Goal: Communication & Community: Answer question/provide support

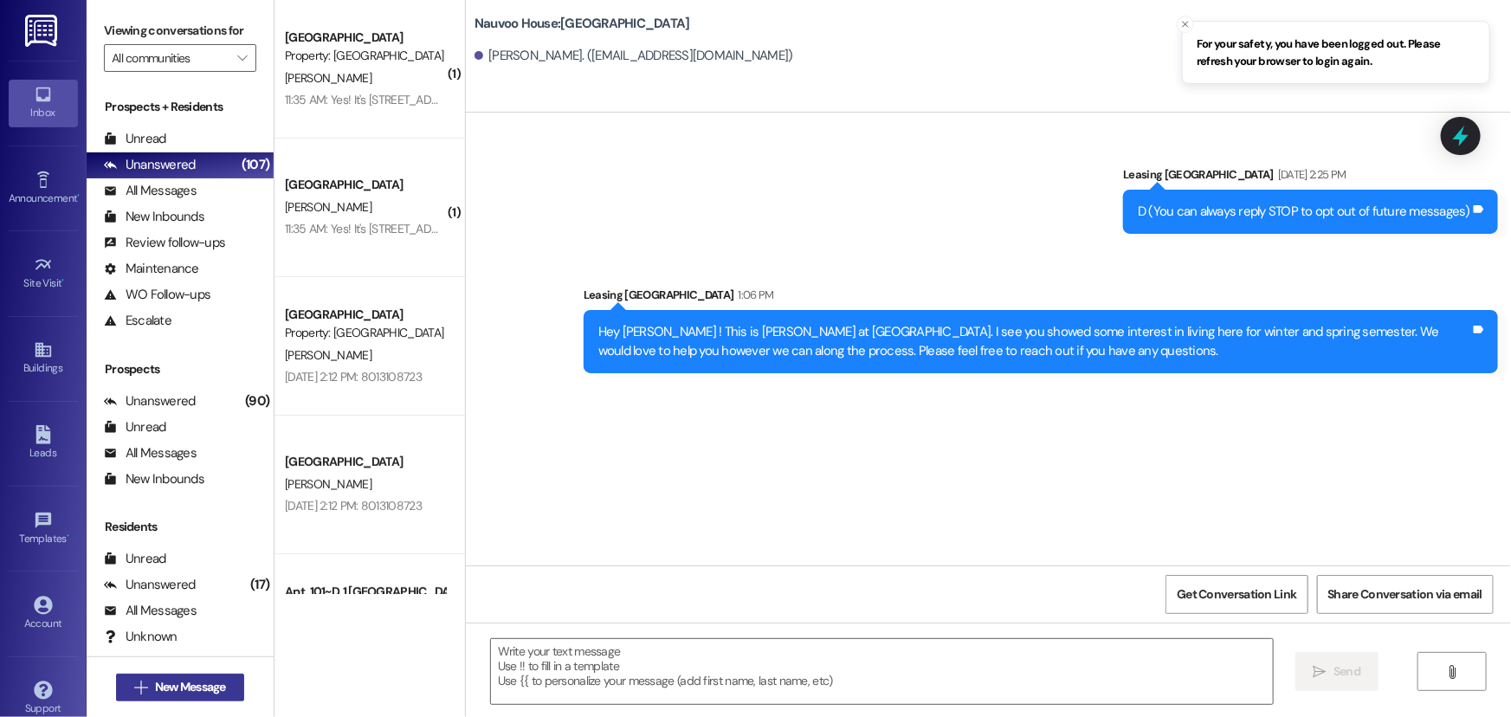
click at [184, 690] on span "New Message" at bounding box center [190, 687] width 71 height 18
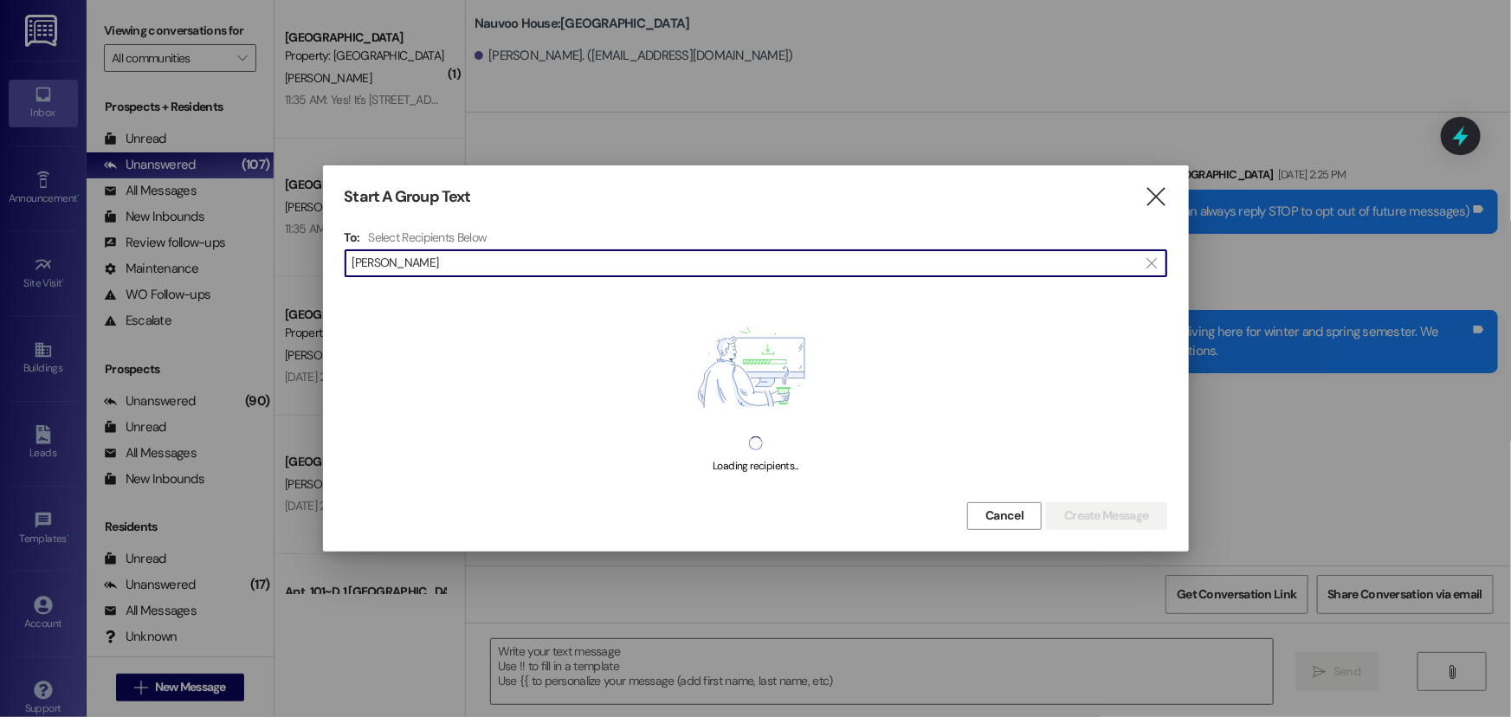
click at [989, 274] on input "[PERSON_NAME]" at bounding box center [745, 263] width 786 height 24
type input "[PERSON_NAME]"
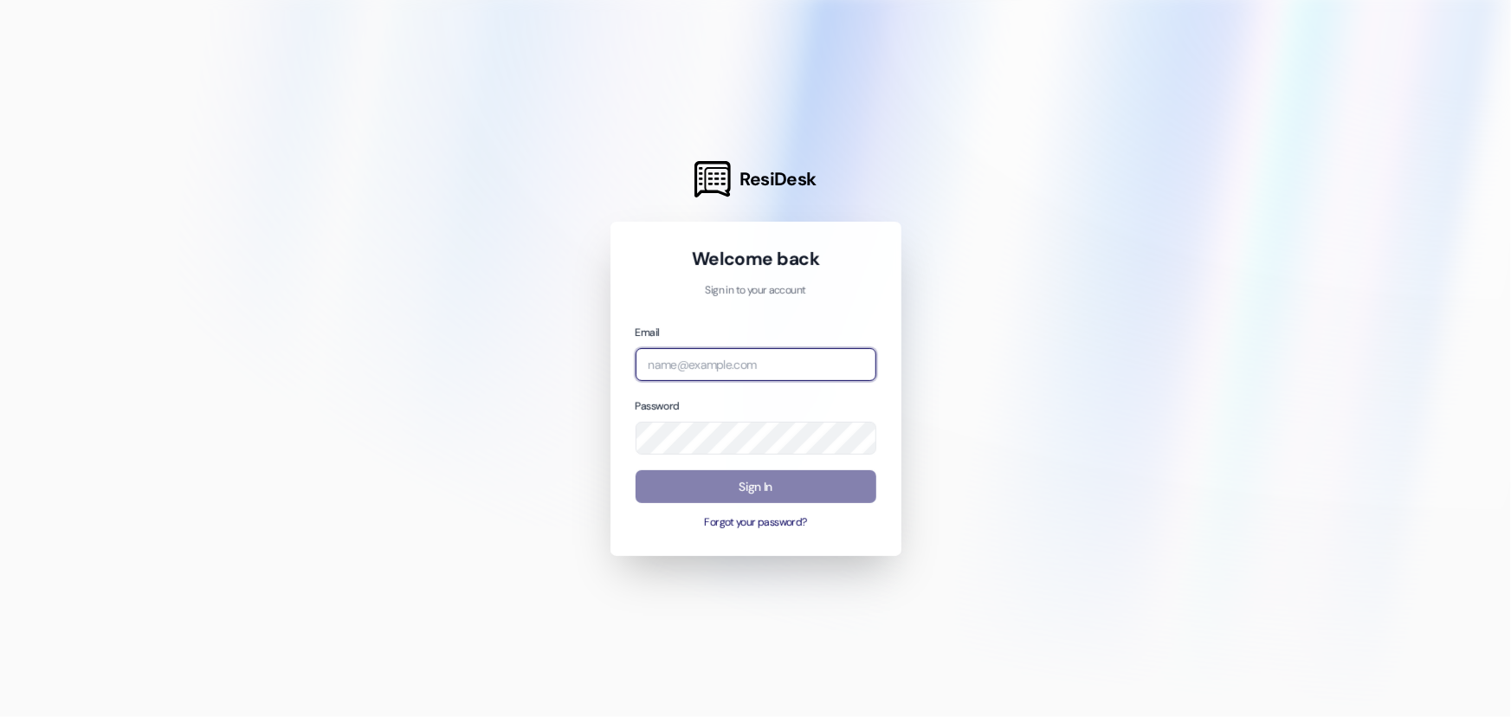
click at [712, 372] on input "email" at bounding box center [756, 365] width 241 height 34
type input "[EMAIL_ADDRESS][DOMAIN_NAME]"
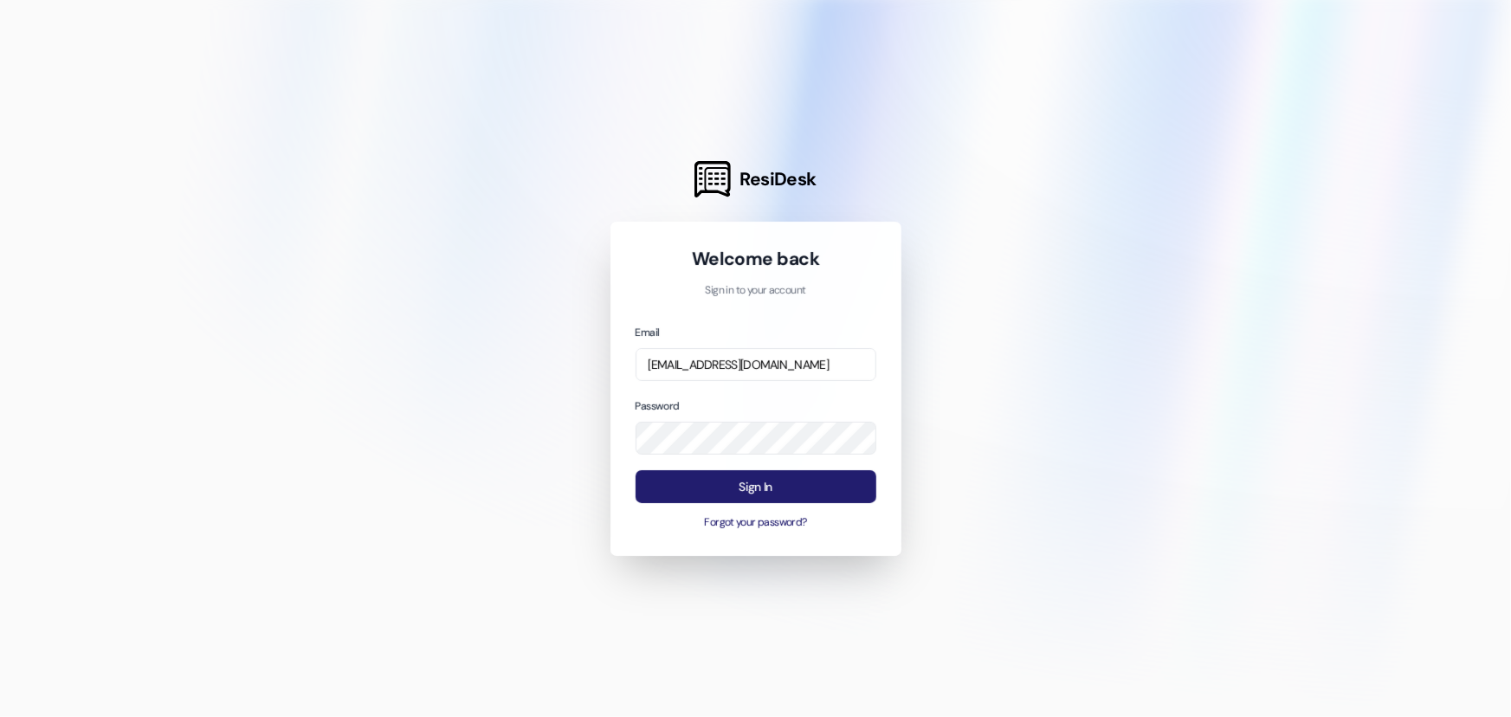
click at [785, 483] on button "Sign In" at bounding box center [756, 487] width 241 height 34
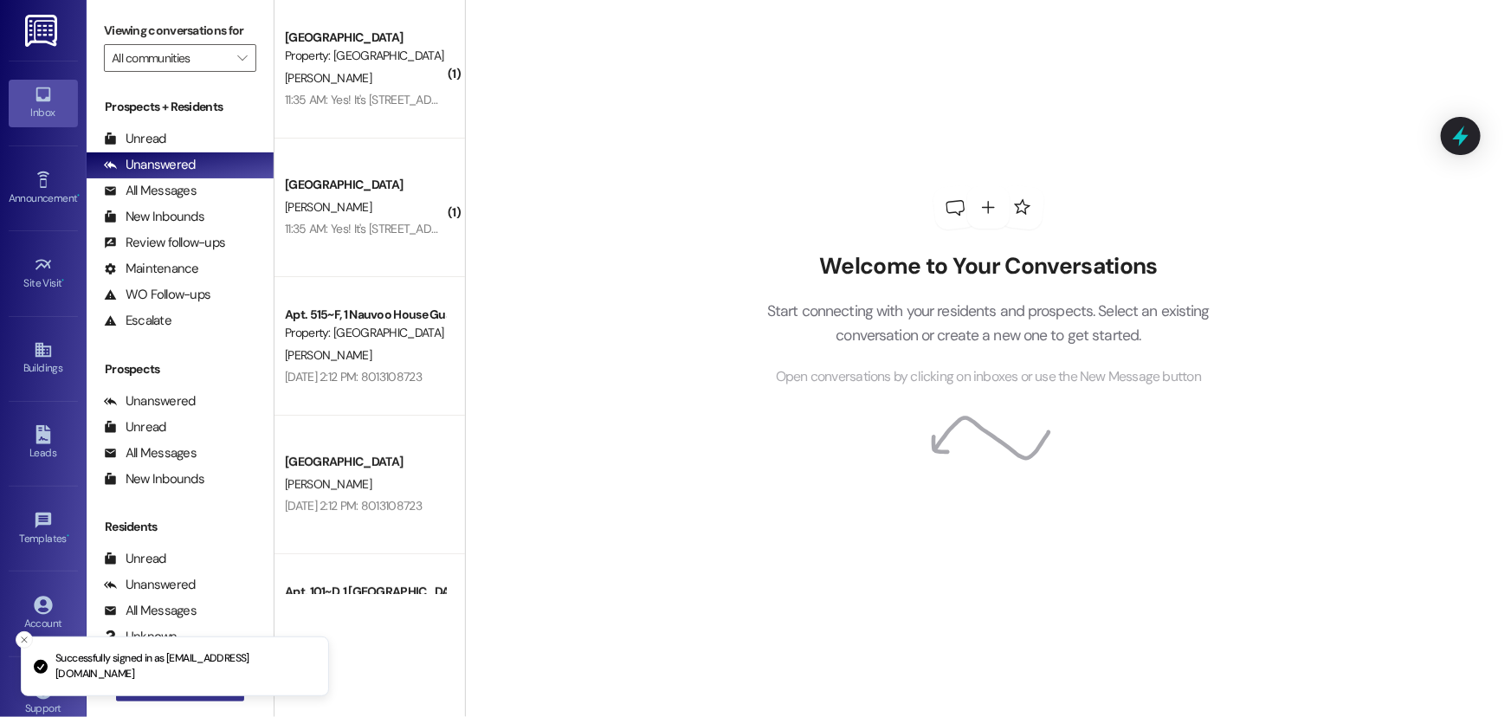
click at [189, 698] on button " New Message" at bounding box center [180, 688] width 128 height 28
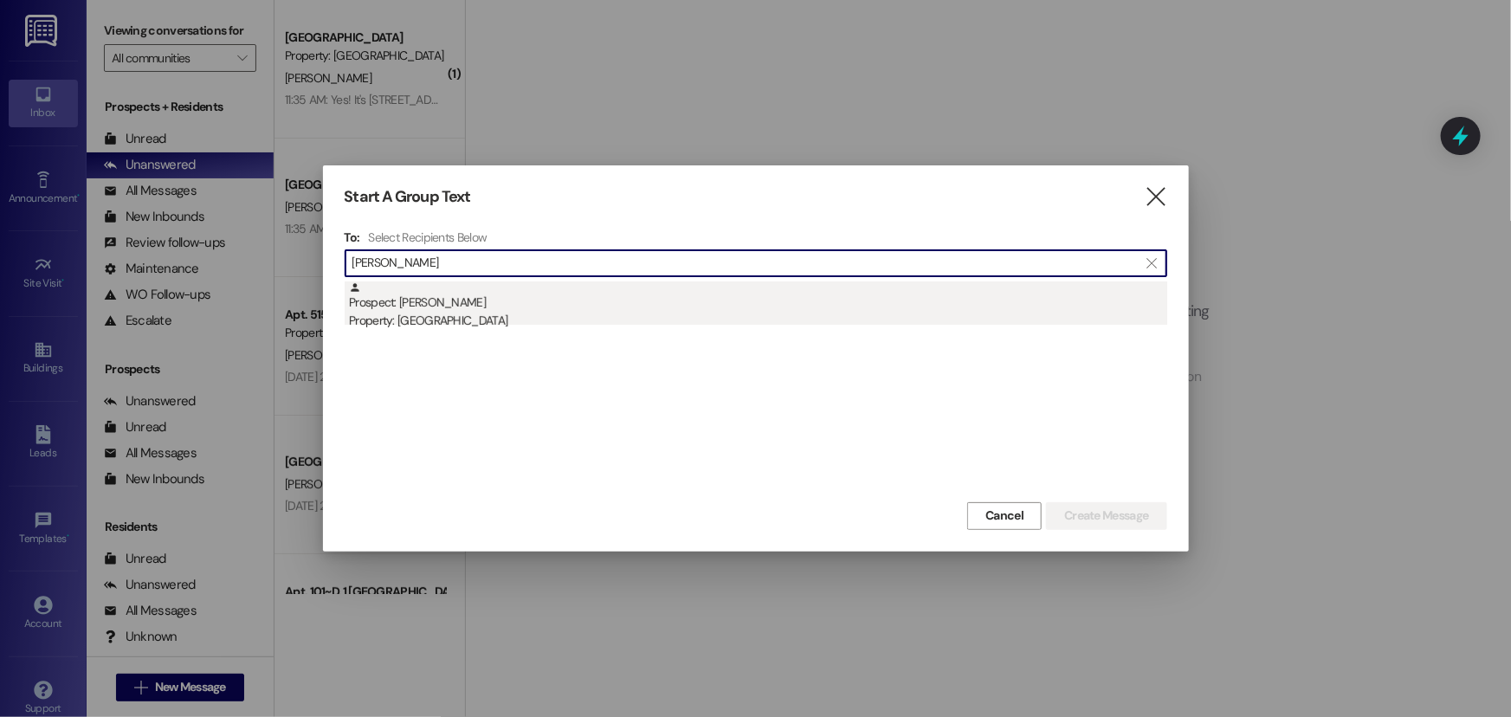
type input "[PERSON_NAME]"
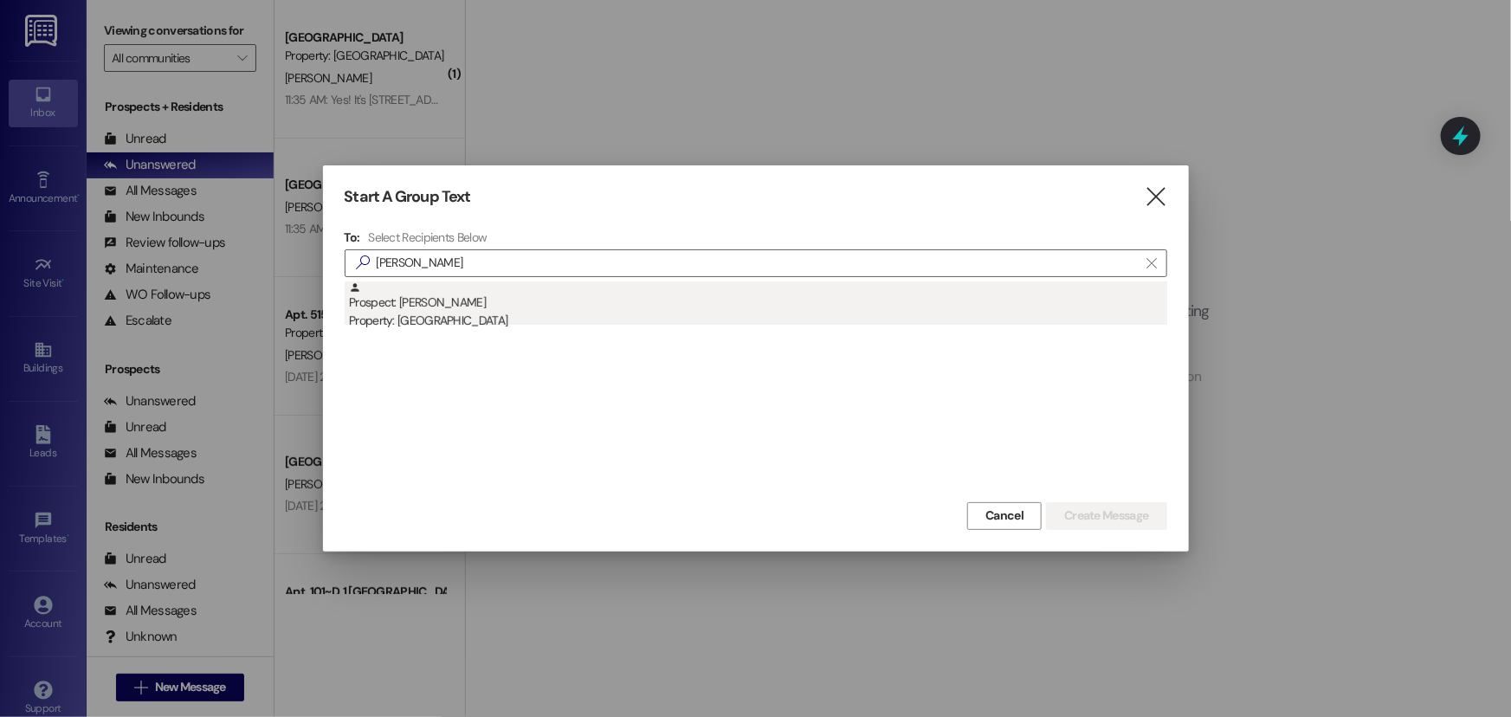
click at [462, 303] on div "Prospect: [PERSON_NAME] Property: [GEOGRAPHIC_DATA]" at bounding box center [758, 305] width 818 height 49
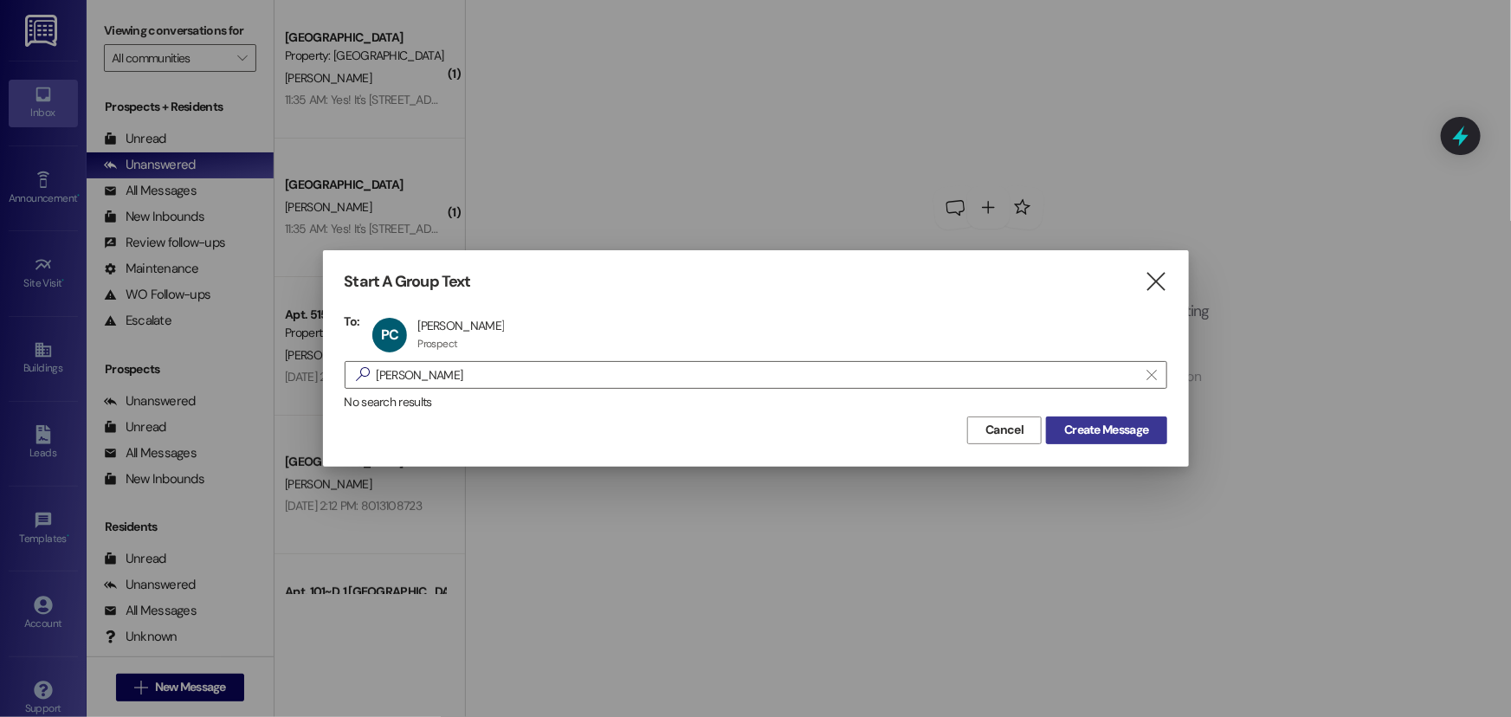
click at [1117, 423] on span "Create Message" at bounding box center [1106, 430] width 84 height 18
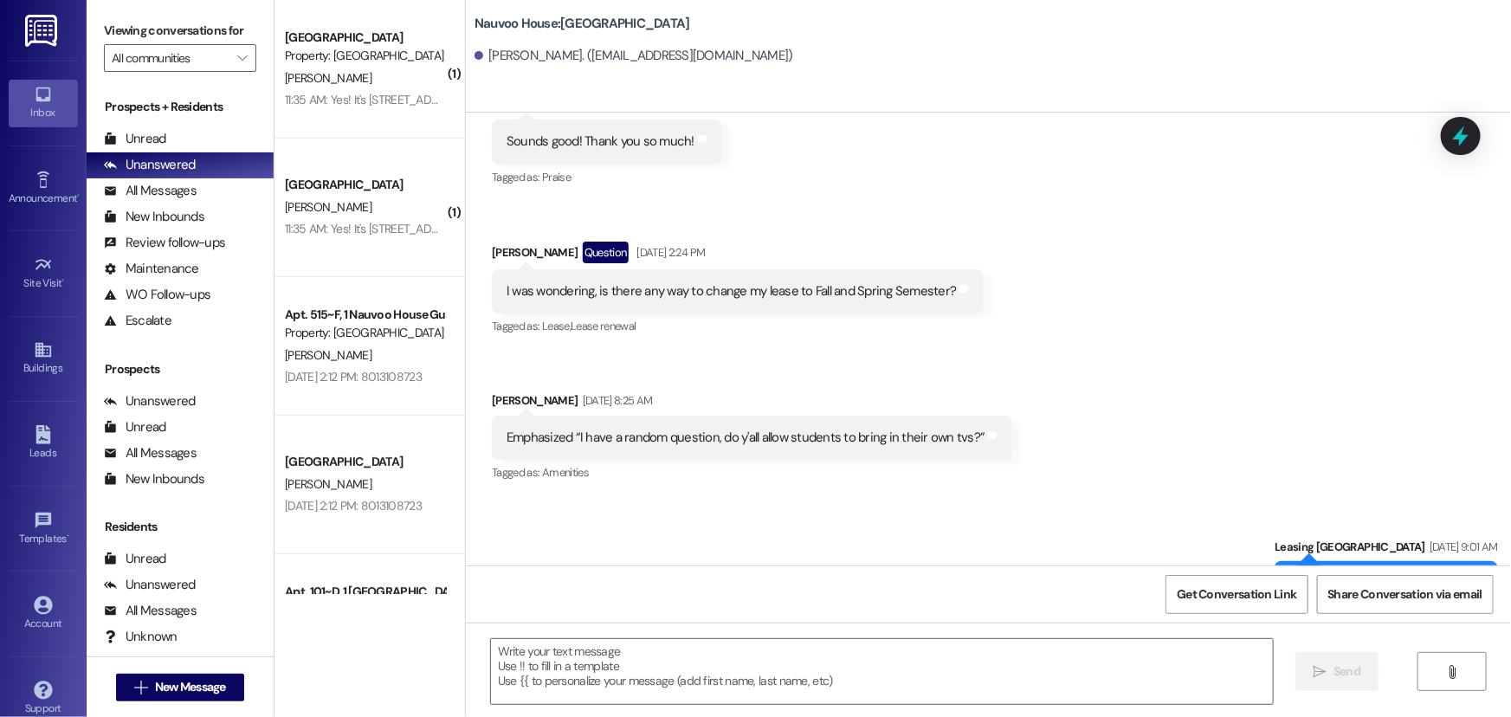
scroll to position [1906, 0]
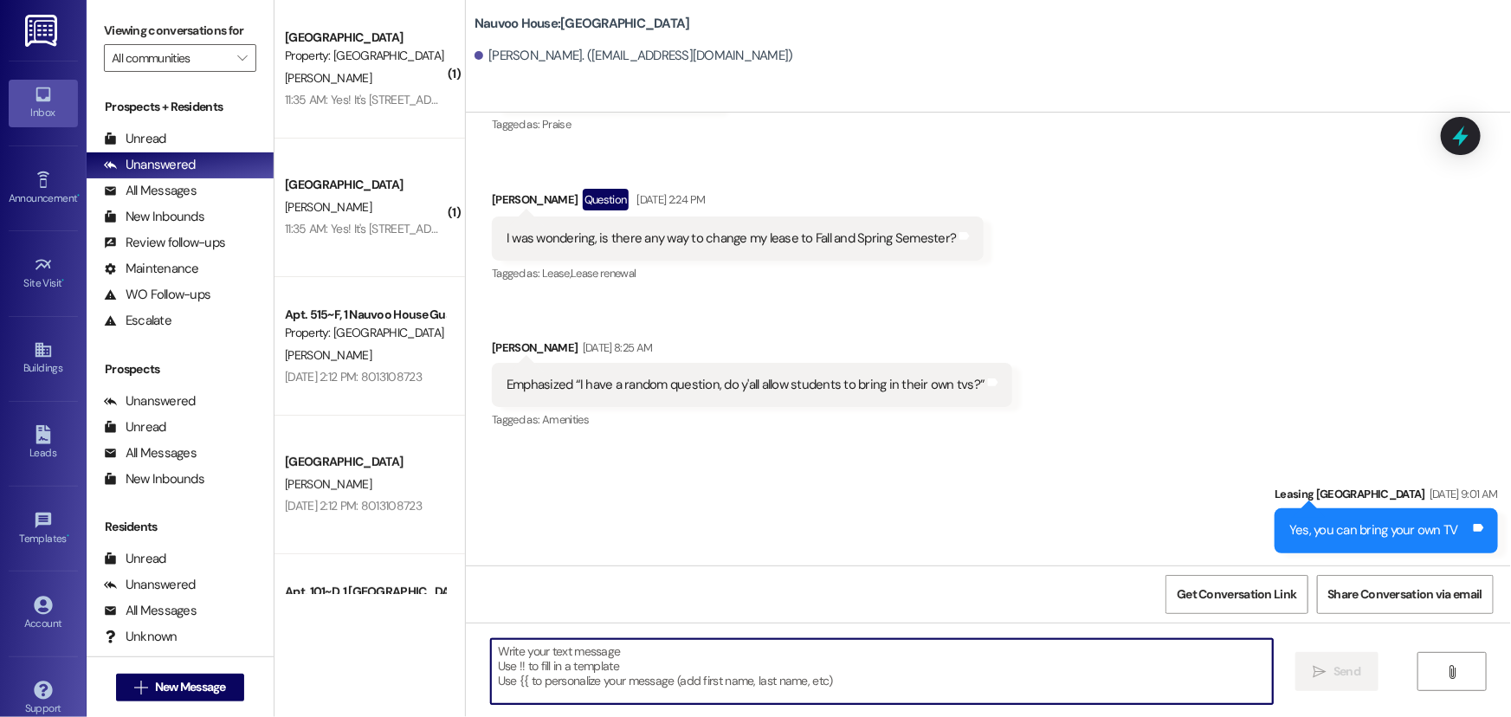
click at [712, 675] on textarea at bounding box center [882, 671] width 782 height 65
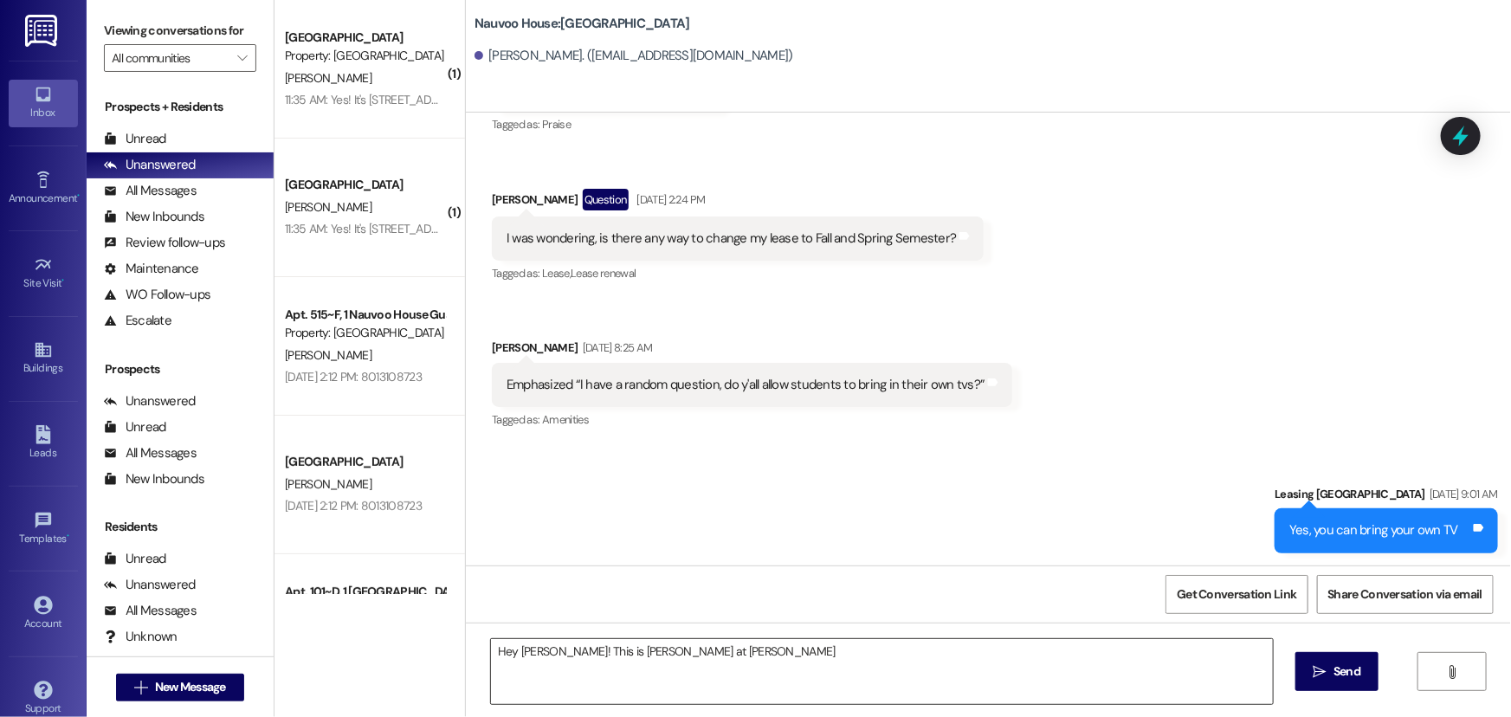
click at [653, 657] on textarea "Hey [PERSON_NAME]! This is [PERSON_NAME] at [PERSON_NAME]" at bounding box center [882, 671] width 782 height 65
click at [757, 668] on textarea "Hey [PERSON_NAME]! This is [PERSON_NAME] at [GEOGRAPHIC_DATA]" at bounding box center [882, 671] width 782 height 65
click at [751, 655] on textarea "Hey [PERSON_NAME]! This is [PERSON_NAME] at [GEOGRAPHIC_DATA]" at bounding box center [882, 671] width 782 height 65
click at [1110, 658] on textarea "Hey [PERSON_NAME]! This is [PERSON_NAME] at [GEOGRAPHIC_DATA]. We were doing an…" at bounding box center [882, 671] width 782 height 65
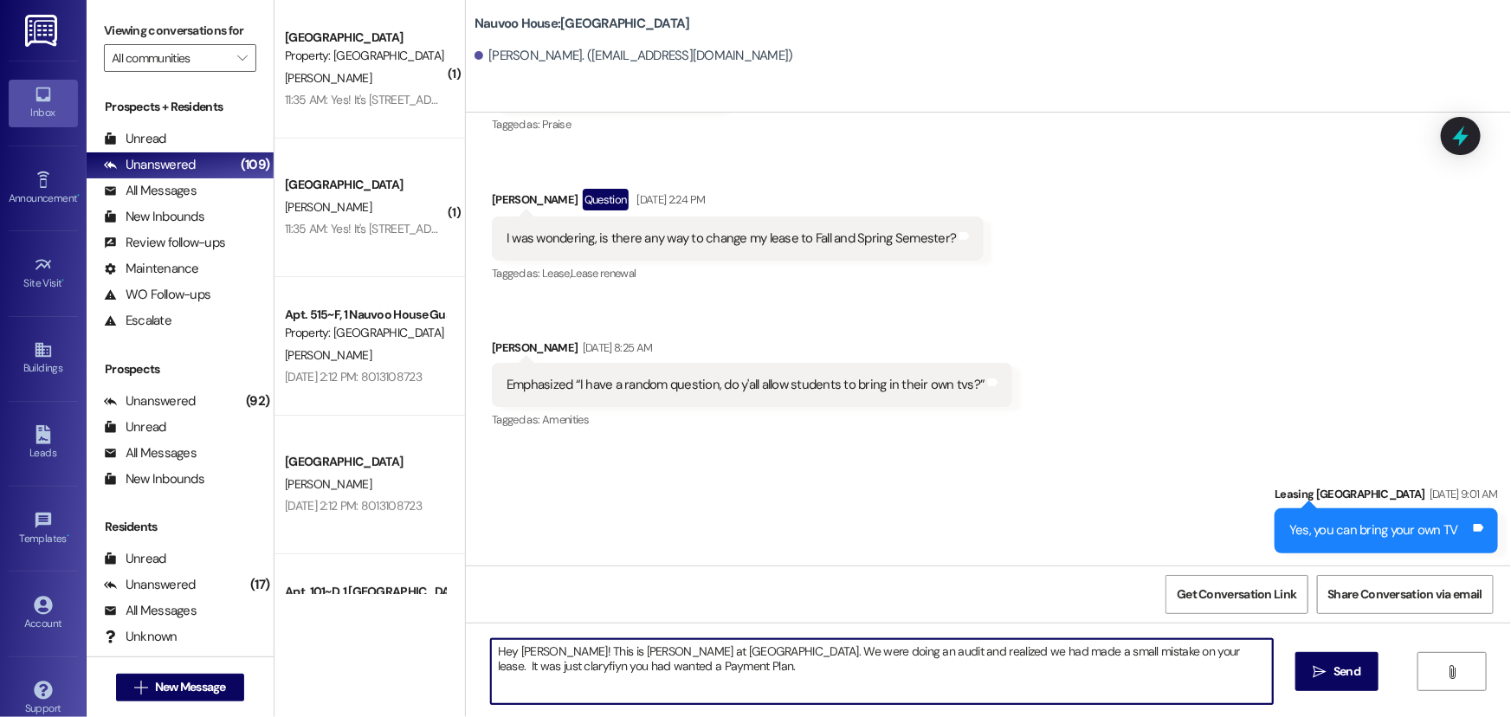
click at [634, 683] on textarea "Hey [PERSON_NAME]! This is [PERSON_NAME] at [GEOGRAPHIC_DATA]. We were doing an…" at bounding box center [882, 671] width 782 height 65
drag, startPoint x: 1166, startPoint y: 666, endPoint x: 1172, endPoint y: 658, distance: 9.9
click at [689, 670] on textarea "Hey [PERSON_NAME]! This is [PERSON_NAME] at [GEOGRAPHIC_DATA]. We were doing an…" at bounding box center [882, 671] width 782 height 65
drag, startPoint x: 1011, startPoint y: 676, endPoint x: 475, endPoint y: 655, distance: 537.3
click at [481, 655] on div "Hey [PERSON_NAME]! This is [PERSON_NAME] at [GEOGRAPHIC_DATA]. We were doing an…" at bounding box center [873, 671] width 784 height 67
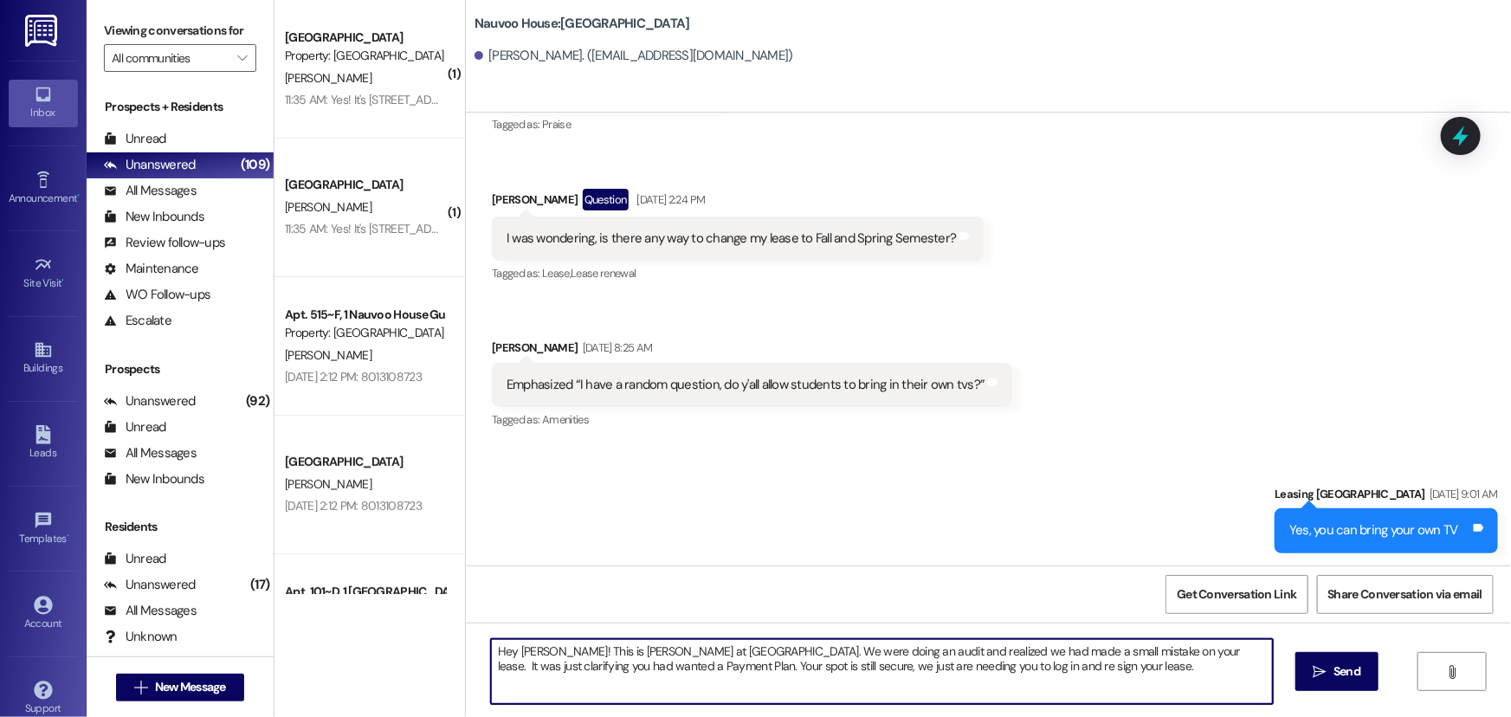
click at [1046, 686] on textarea "Hey [PERSON_NAME]! This is [PERSON_NAME] at [GEOGRAPHIC_DATA]. We were doing an…" at bounding box center [882, 671] width 782 height 65
drag, startPoint x: 533, startPoint y: 673, endPoint x: 476, endPoint y: 649, distance: 62.1
click at [481, 649] on div "Hey [PERSON_NAME]! This is [PERSON_NAME] at [GEOGRAPHIC_DATA]. We were doing an…" at bounding box center [873, 671] width 784 height 67
type textarea "Hey [PERSON_NAME]! This is [PERSON_NAME] at [GEOGRAPHIC_DATA]. We were doing an…"
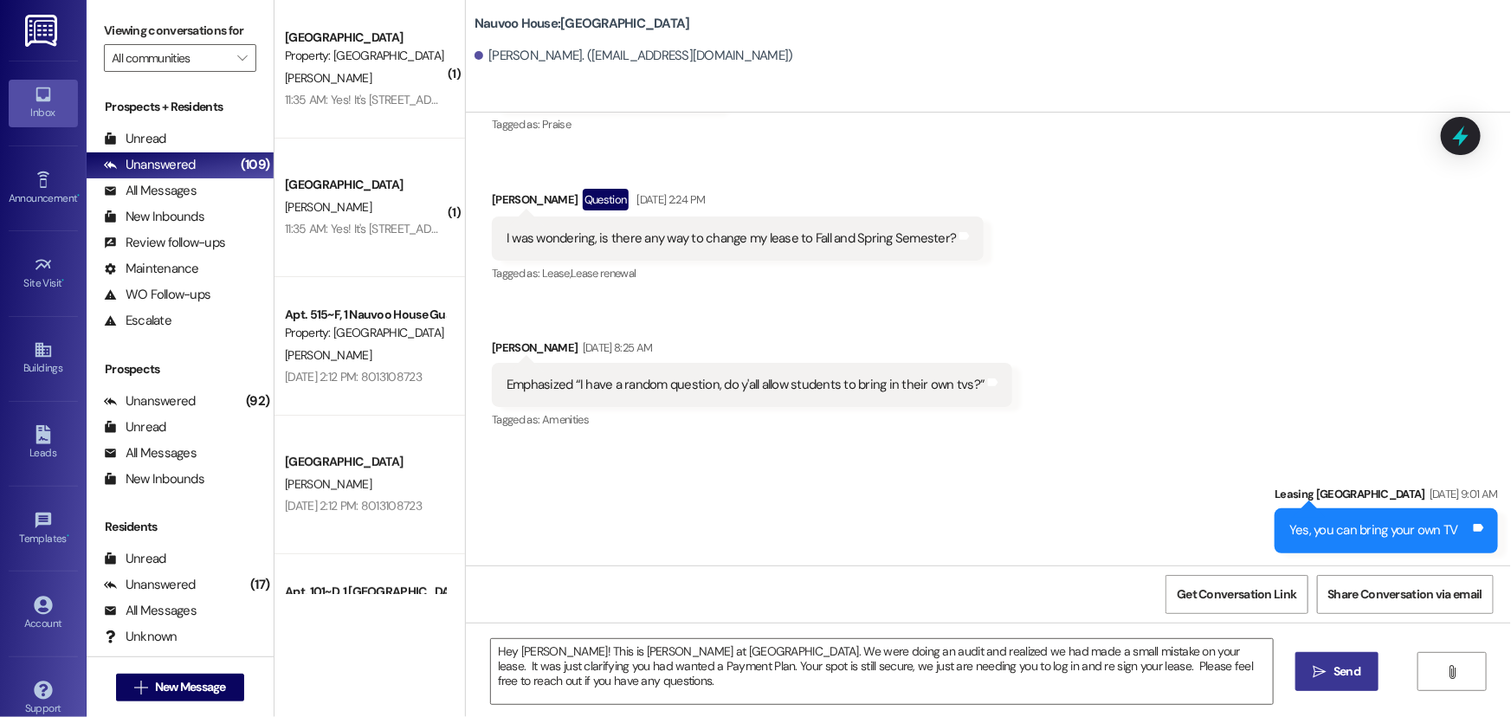
click at [1316, 677] on icon "" at bounding box center [1320, 672] width 13 height 14
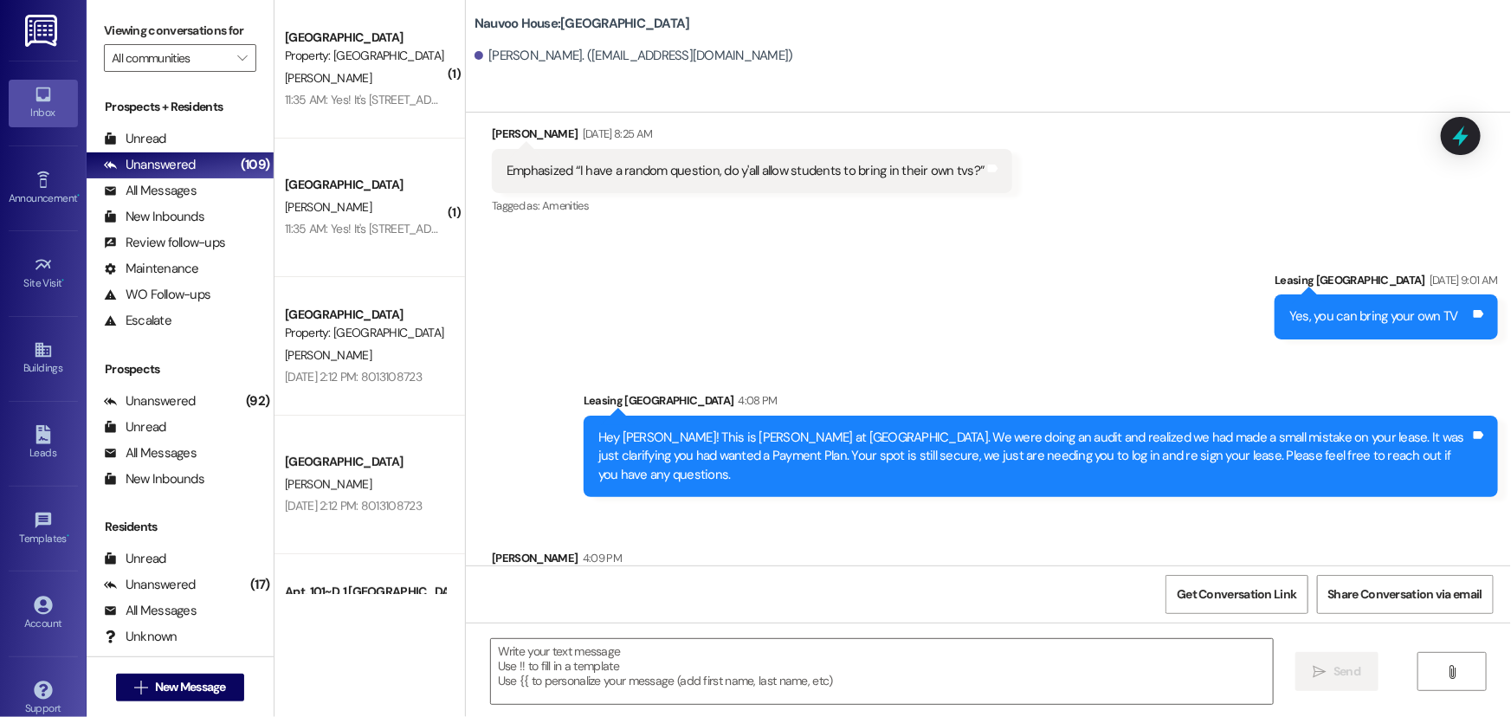
scroll to position [2166, 0]
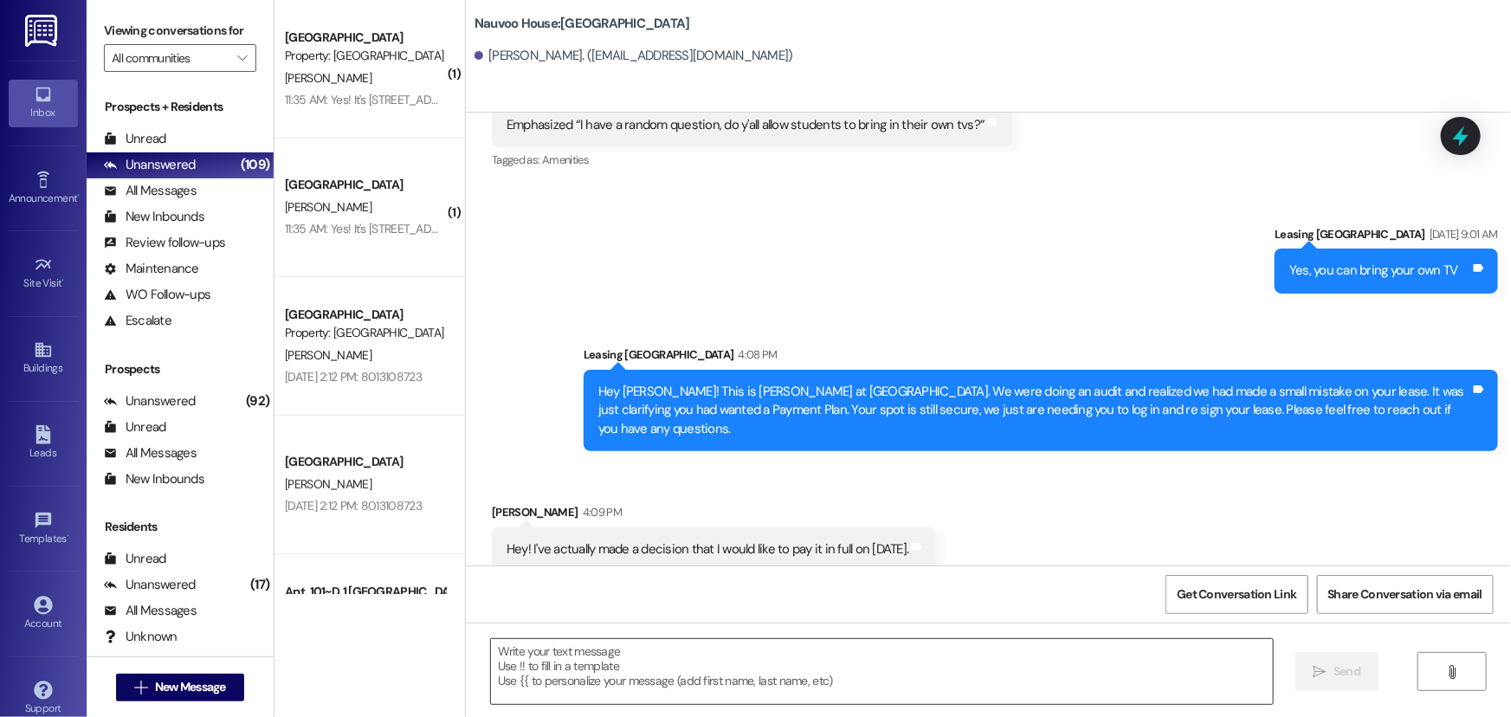
drag, startPoint x: 668, startPoint y: 678, endPoint x: 659, endPoint y: 683, distance: 10.8
click at [668, 678] on textarea at bounding box center [882, 671] width 782 height 65
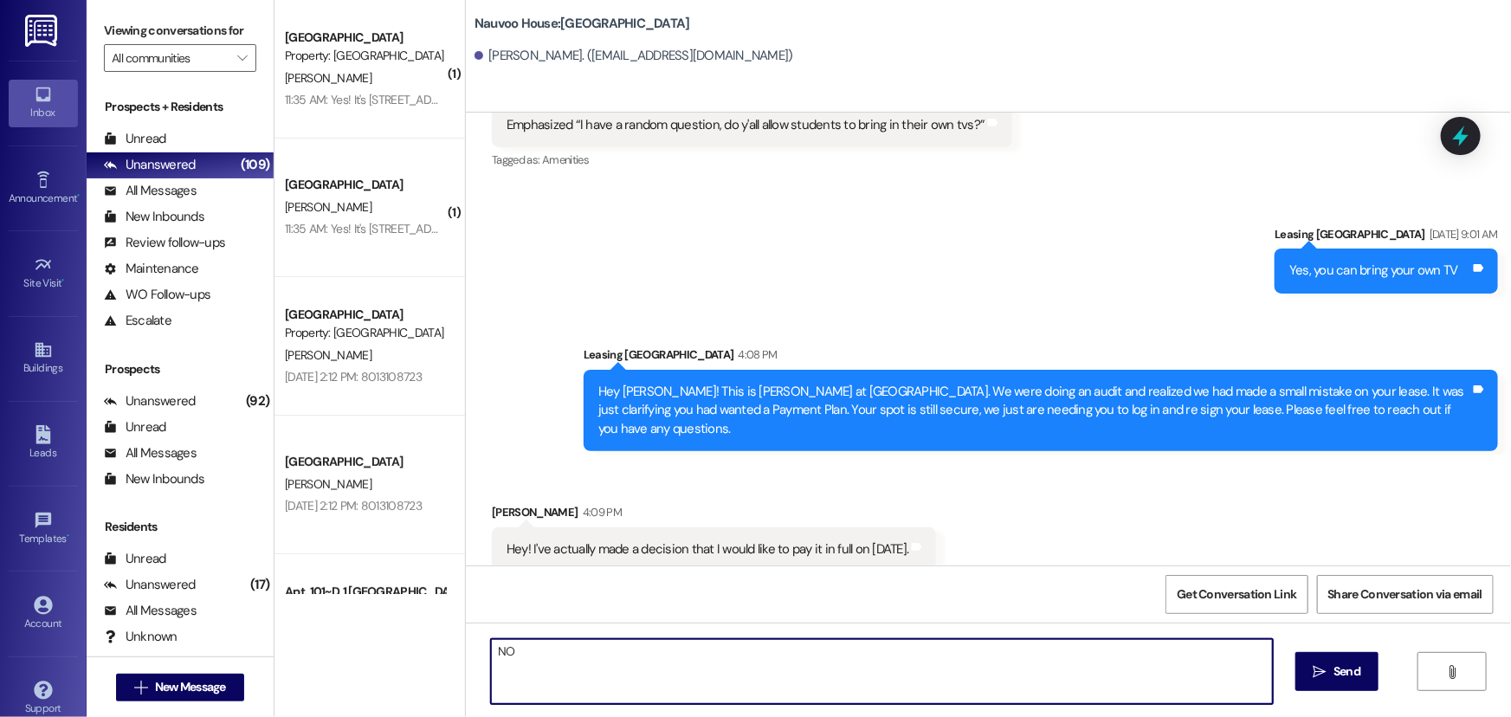
type textarea "N"
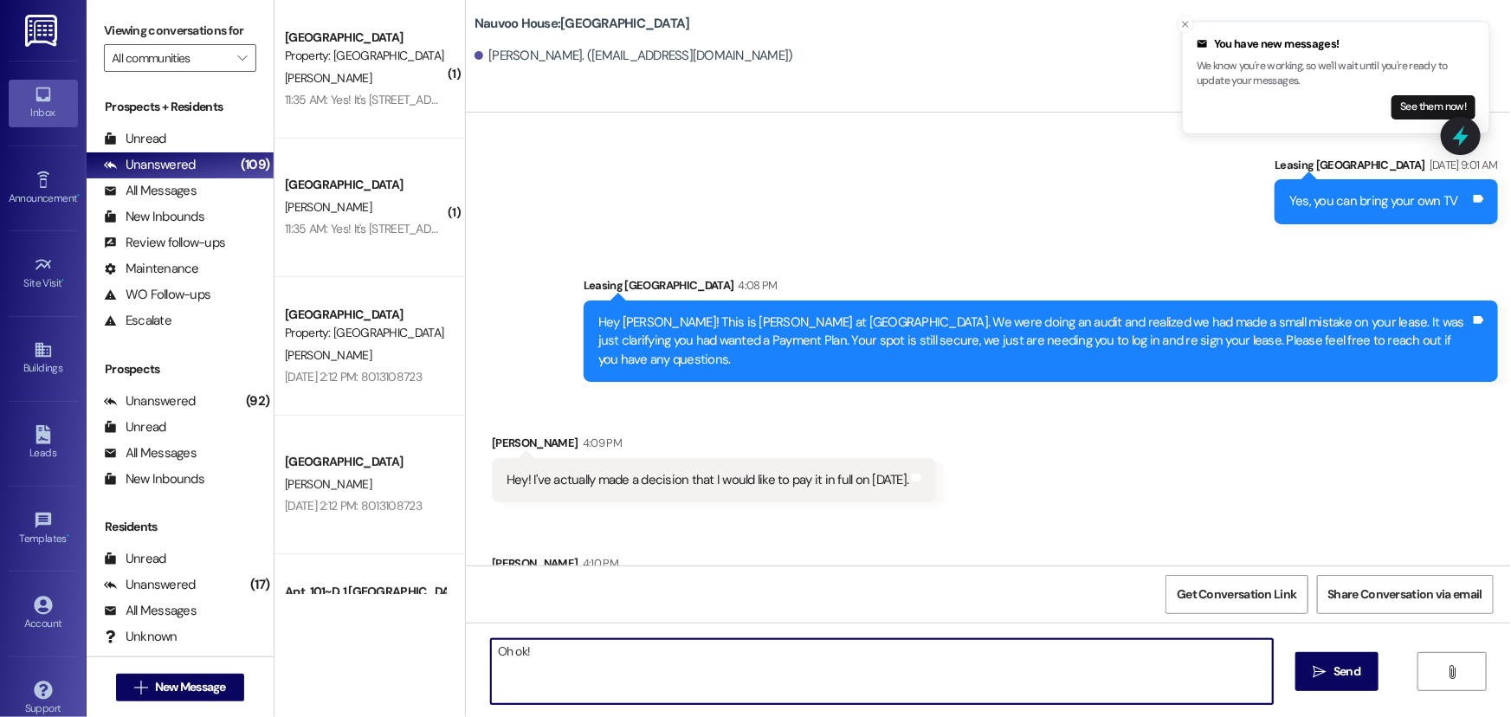
scroll to position [2286, 0]
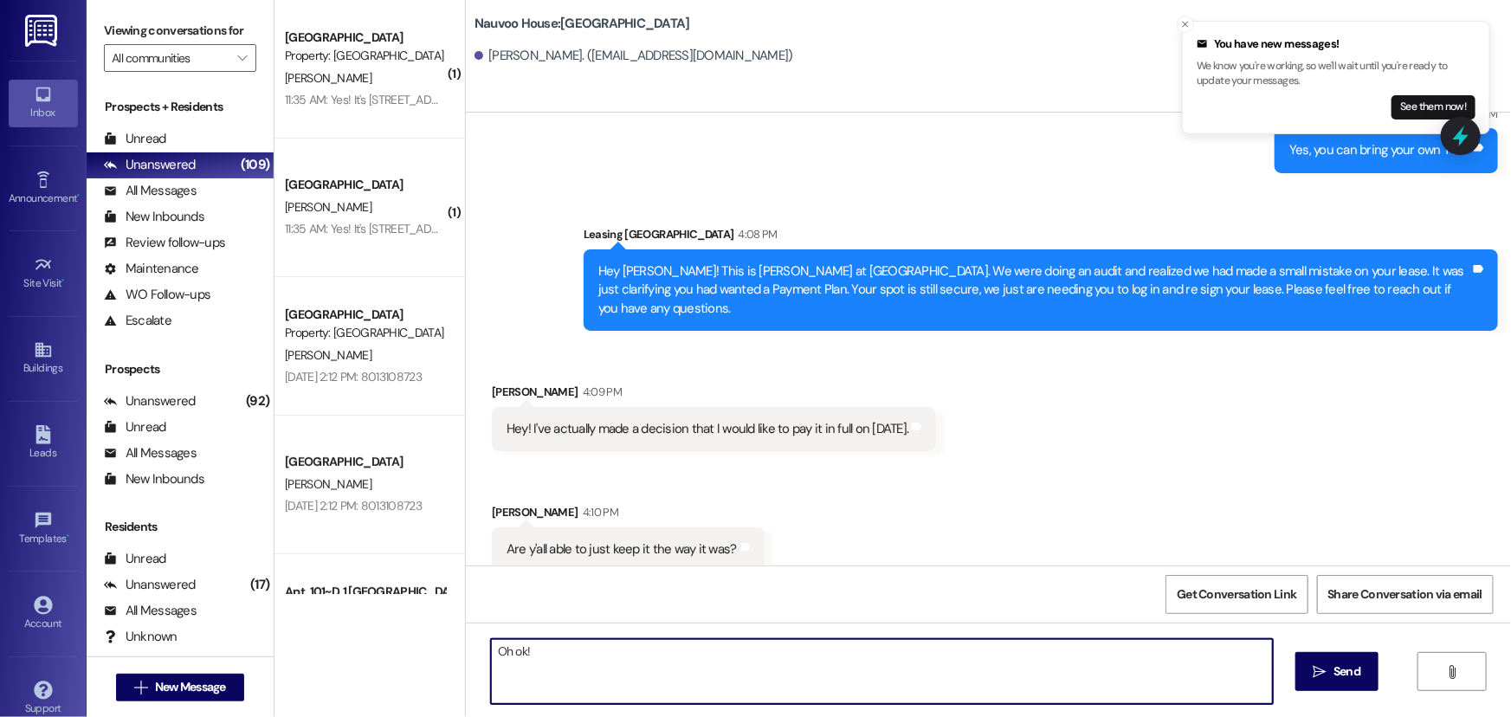
click at [669, 645] on textarea "Oh ok!" at bounding box center [882, 671] width 782 height 65
drag, startPoint x: 937, startPoint y: 650, endPoint x: 528, endPoint y: 648, distance: 408.7
click at [528, 648] on textarea "Oh ok! We wil have to resned another one, becuase when we sent the new one" at bounding box center [882, 671] width 782 height 65
type textarea "Oh ok! Yes we can keep the Original."
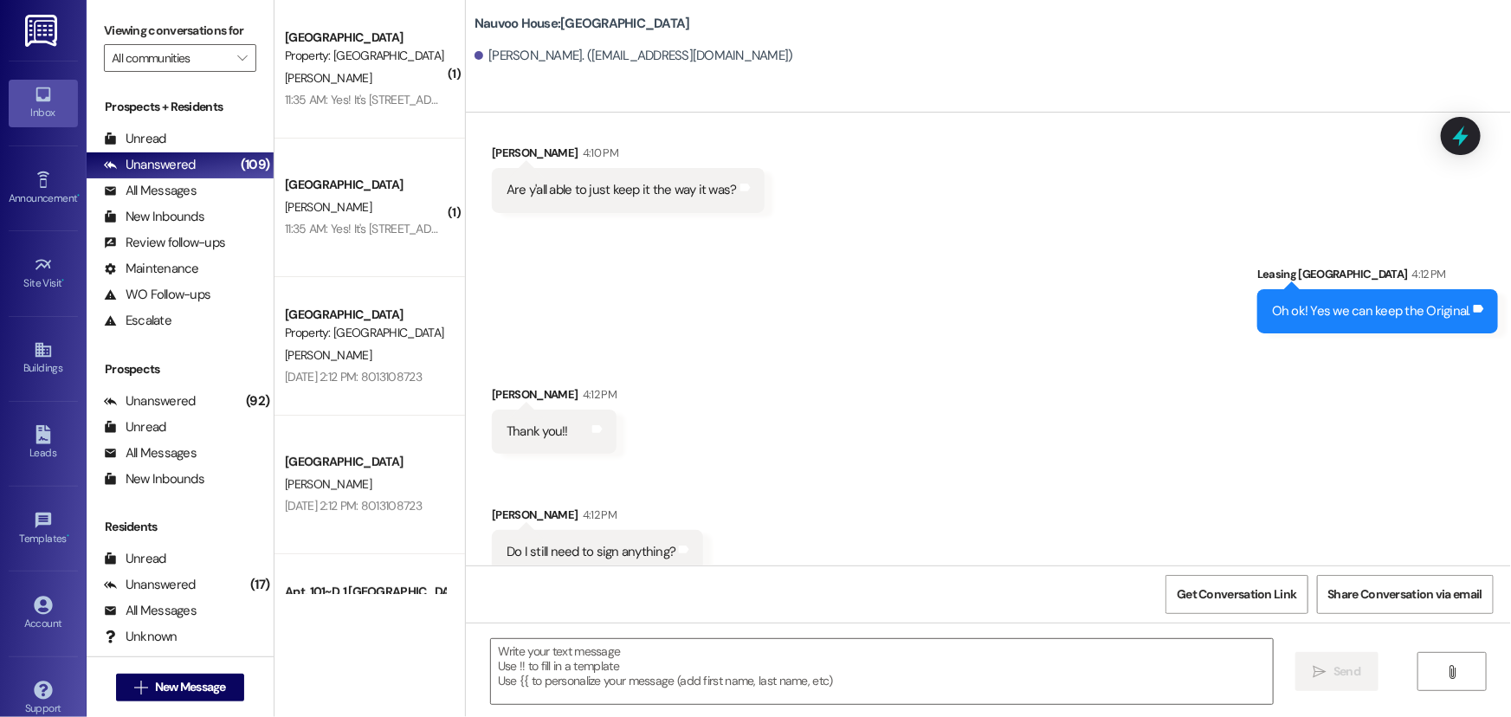
scroll to position [2649, 0]
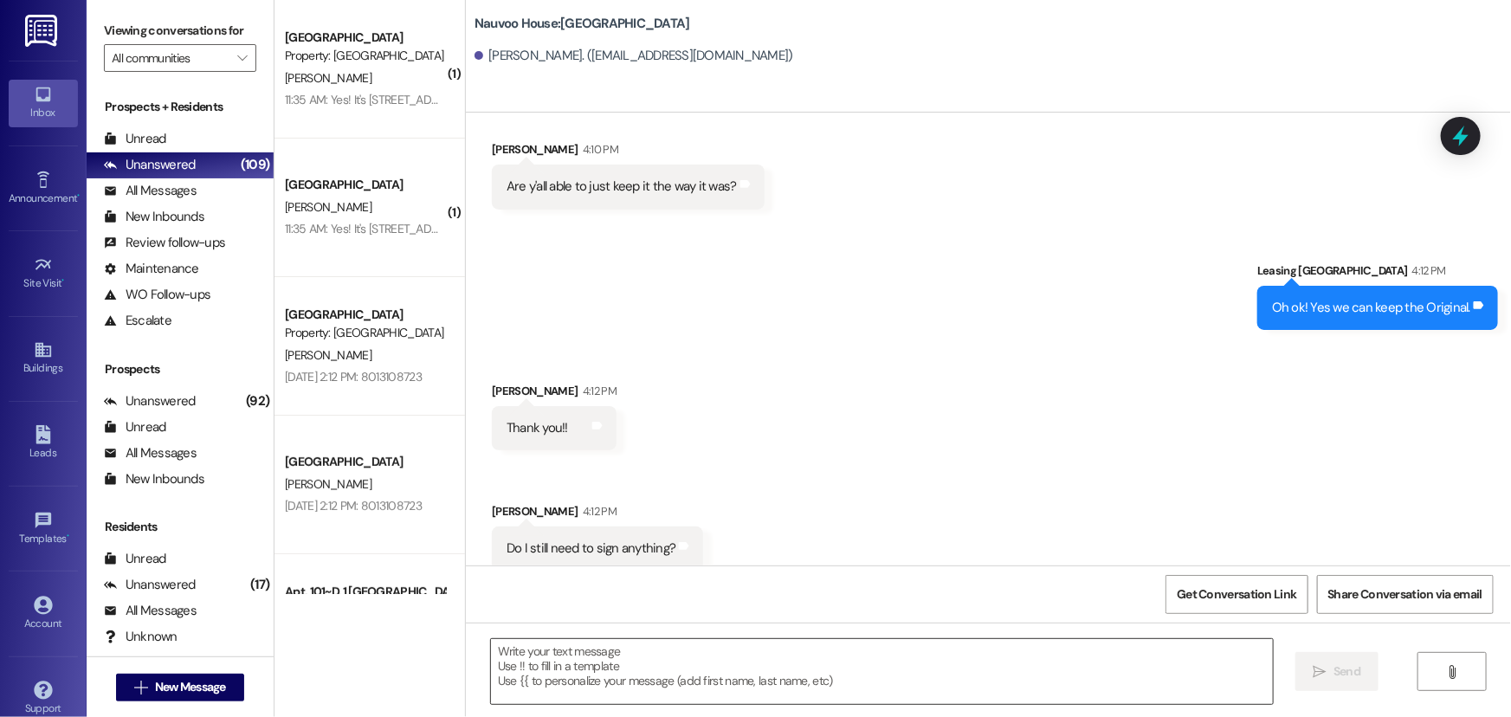
click at [739, 677] on textarea at bounding box center [882, 671] width 782 height 65
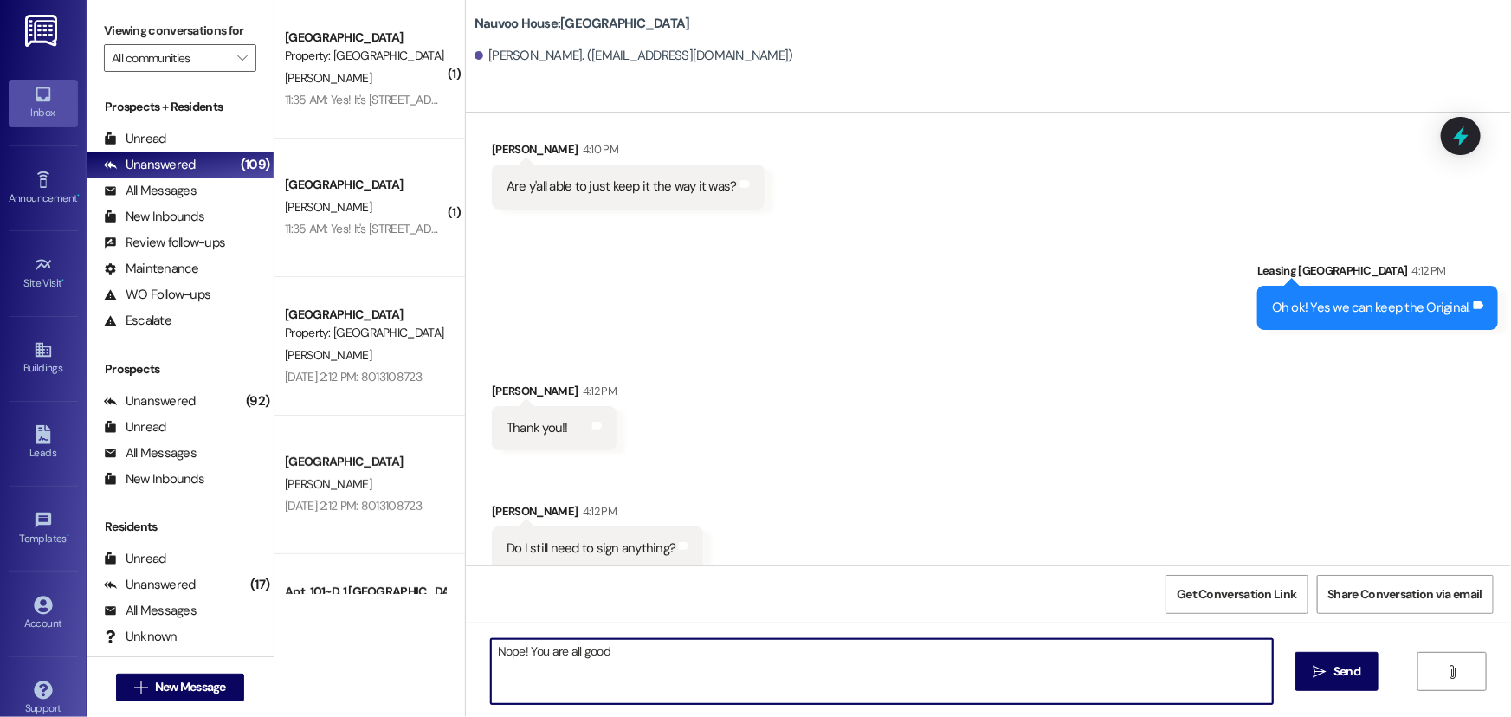
type textarea "Nope! You are all good!"
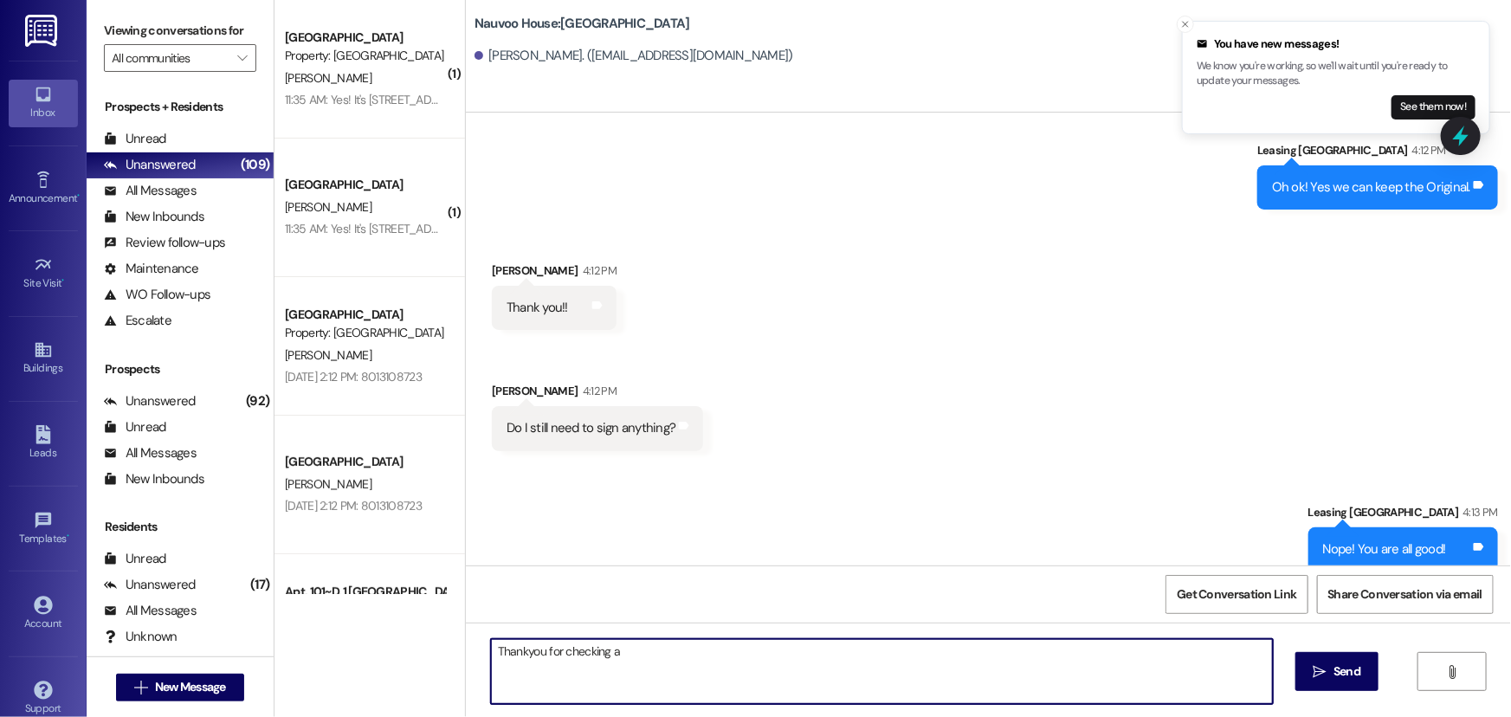
scroll to position [2889, 0]
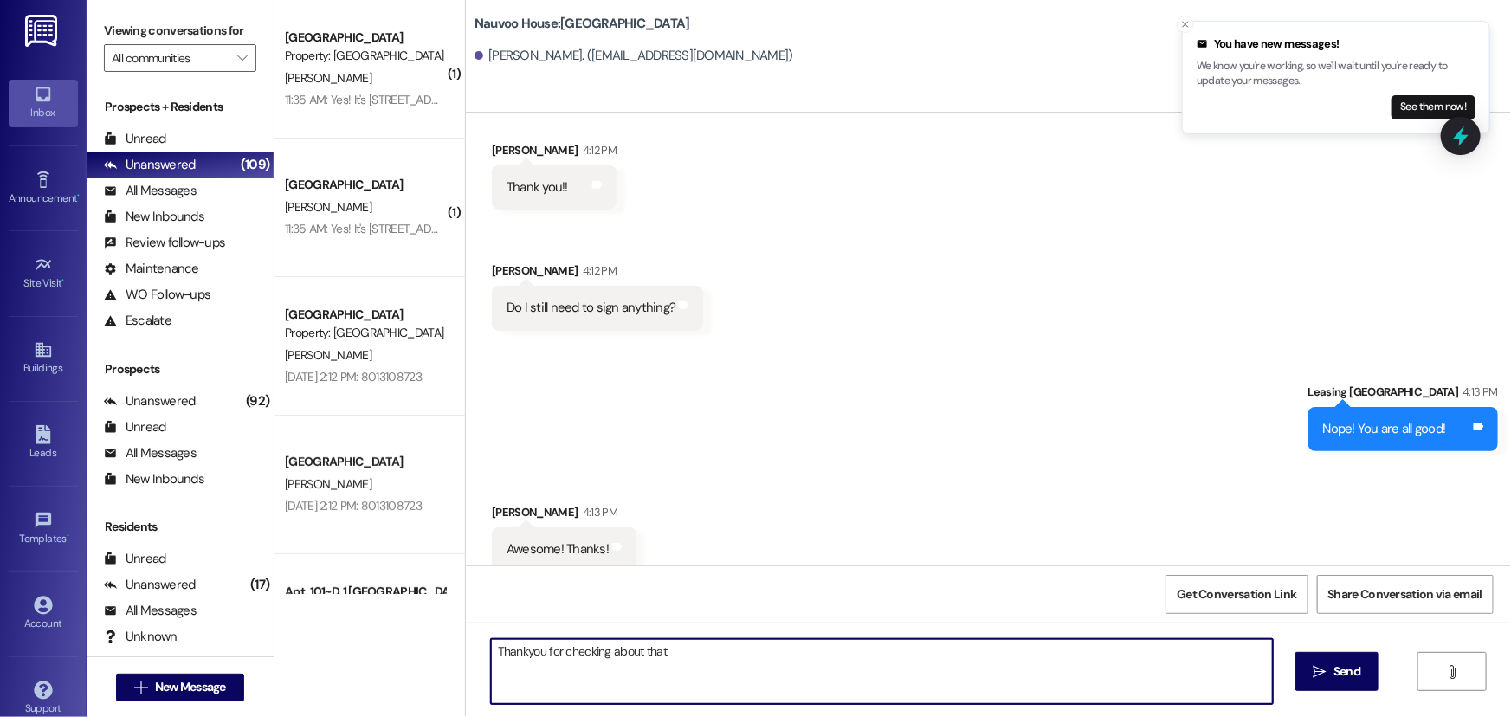
type textarea "Thankyou for checking about that!"
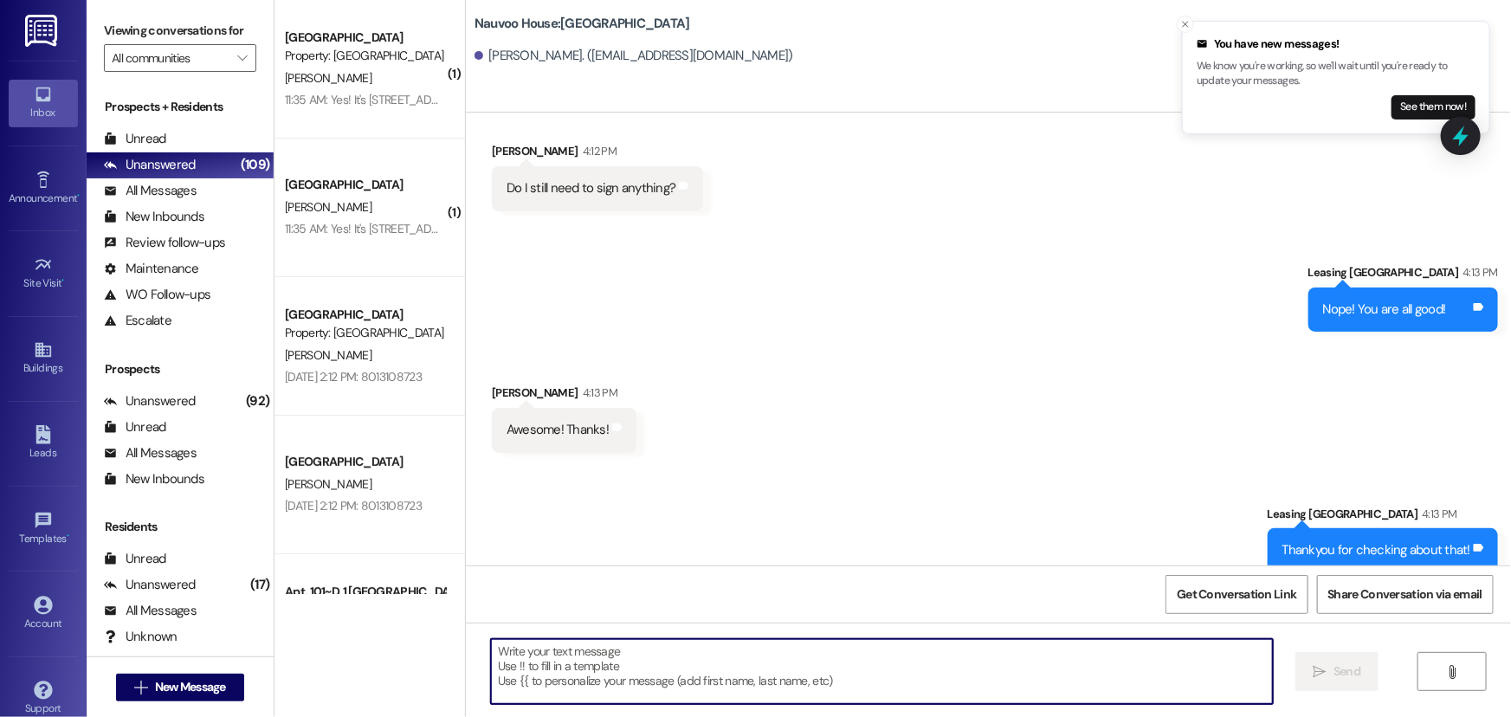
scroll to position [3011, 0]
